Goal: Find specific page/section: Find specific page/section

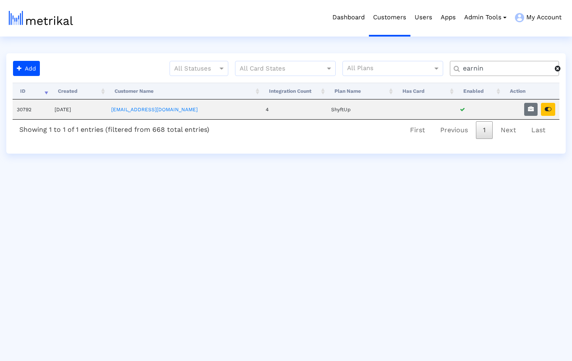
click at [558, 71] on div at bounding box center [561, 68] width 13 height 7
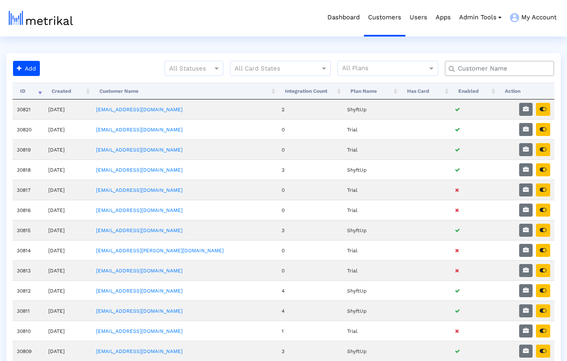
click at [533, 71] on input "text" at bounding box center [501, 68] width 99 height 9
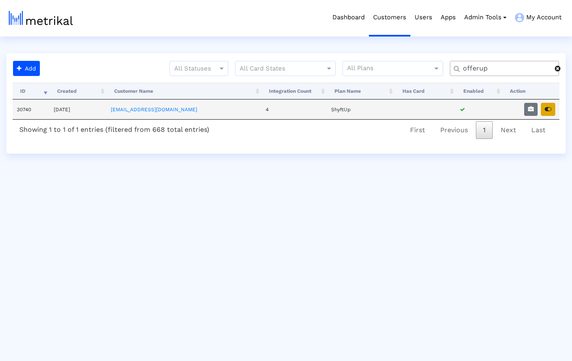
type input "offerup"
click at [551, 109] on icon "button" at bounding box center [548, 109] width 7 height 6
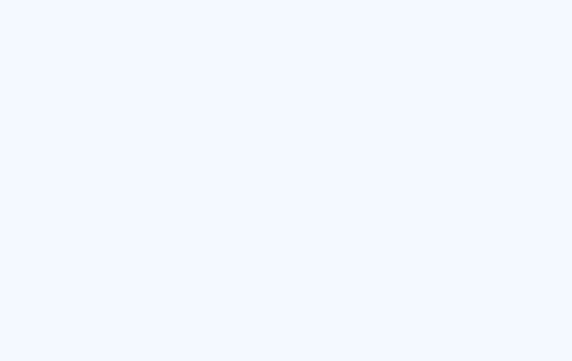
click at [87, 0] on html at bounding box center [286, 0] width 572 height 0
drag, startPoint x: 90, startPoint y: 0, endPoint x: 81, endPoint y: -5, distance: 10.7
click at [81, 0] on html at bounding box center [286, 0] width 572 height 0
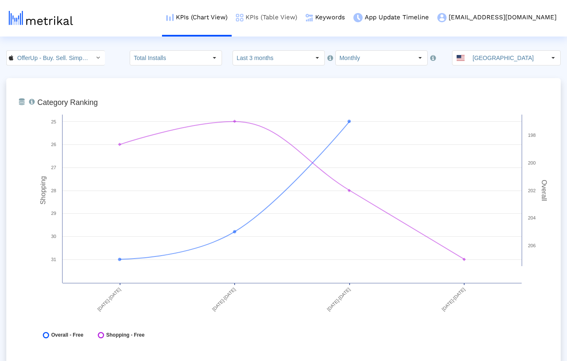
click at [302, 16] on link "KPIs (Table View)" at bounding box center [267, 17] width 70 height 35
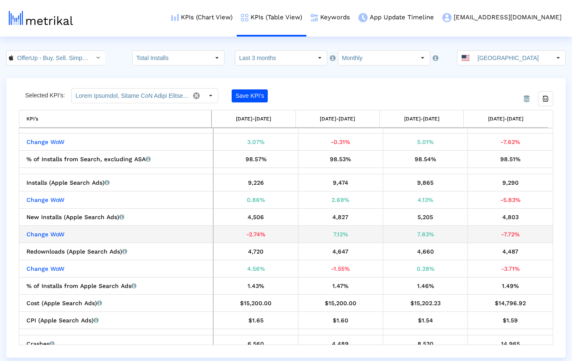
scroll to position [263, 0]
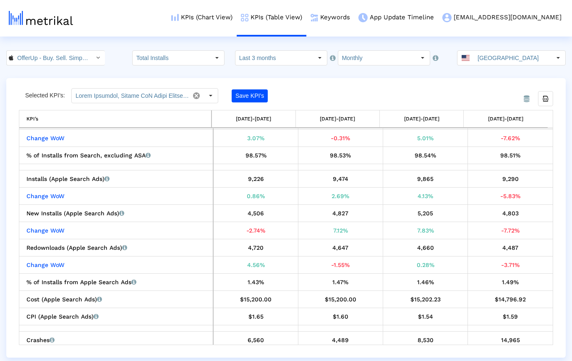
click at [376, 87] on div "From Database Selected KPI’s: Save KPI’s Export all data KPI’s [DATE]-[DATE] [D…" at bounding box center [286, 218] width 560 height 280
click at [312, 85] on div "From Database Selected KPI’s: Save KPI’s Export all data KPI’s [DATE]-[DATE] [D…" at bounding box center [286, 218] width 560 height 280
click at [97, 76] on crea-index "OfferUp - Buy. Sell. Simple. < 468996152 > Total Installs Select how far back f…" at bounding box center [286, 203] width 572 height 307
click at [35, 76] on crea-index "OfferUp - Buy. Sell. Simple. < 468996152 > Total Installs Select how far back f…" at bounding box center [286, 203] width 572 height 307
click at [29, 74] on crea-index "OfferUp - Buy. Sell. Simple. < 468996152 > Total Installs Select how far back f…" at bounding box center [286, 203] width 572 height 307
